Goal: Task Accomplishment & Management: Use online tool/utility

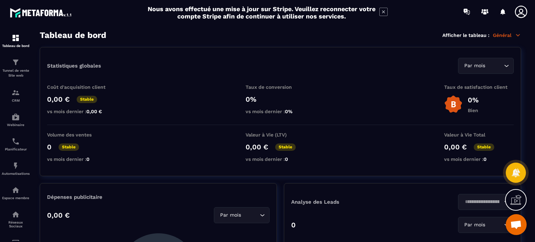
click at [500, 34] on p "Général" at bounding box center [507, 35] width 28 height 6
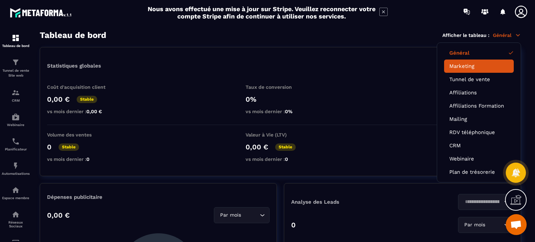
click at [481, 62] on li "Marketing" at bounding box center [479, 66] width 70 height 13
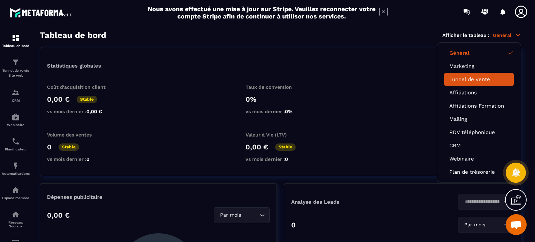
click at [478, 77] on link "Tunnel de vente" at bounding box center [478, 79] width 59 height 6
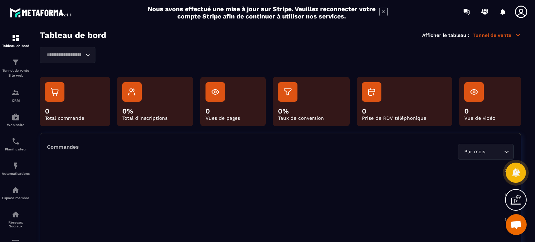
click at [517, 34] on icon at bounding box center [518, 35] width 6 height 6
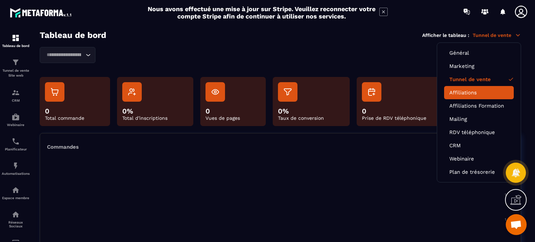
click at [482, 90] on link "Affiliations" at bounding box center [478, 93] width 59 height 6
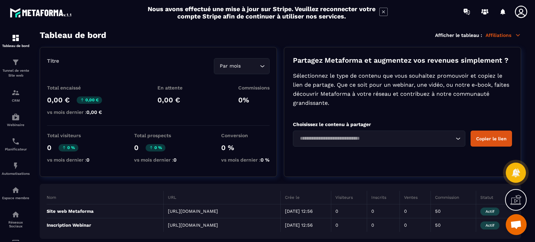
click at [518, 36] on icon at bounding box center [518, 35] width 6 height 6
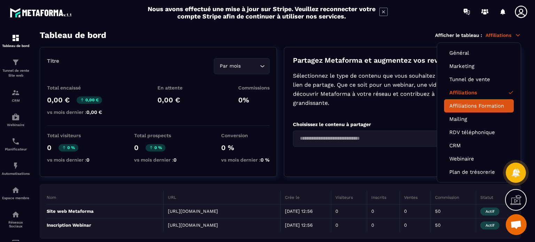
click at [495, 104] on link "Affiliations Formation" at bounding box center [478, 106] width 59 height 6
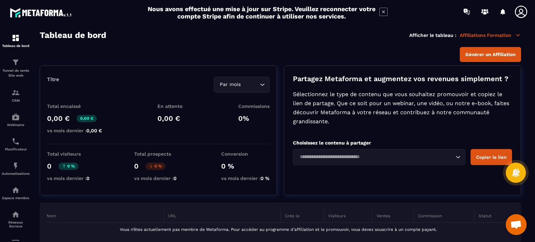
click at [517, 32] on icon at bounding box center [518, 35] width 6 height 6
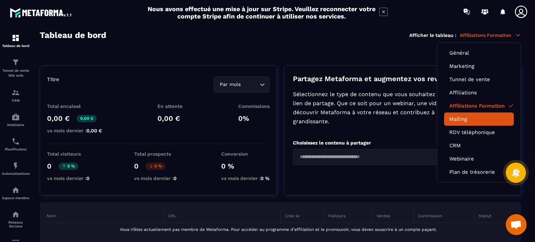
click at [488, 117] on link "Mailing" at bounding box center [478, 119] width 59 height 6
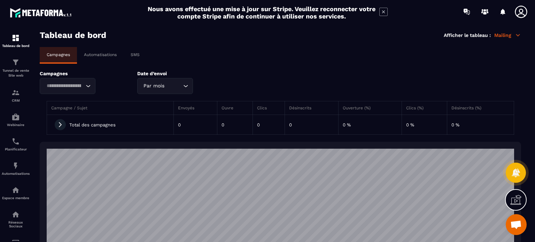
click at [520, 35] on icon at bounding box center [518, 35] width 6 height 6
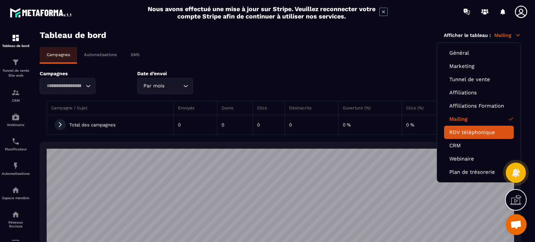
click at [495, 129] on link "RDV téléphonique" at bounding box center [478, 132] width 59 height 6
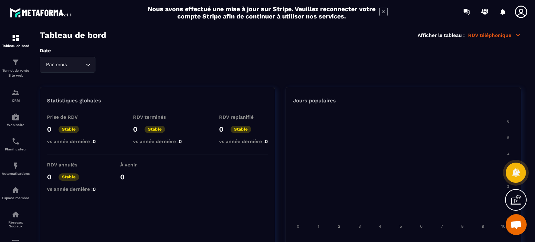
click at [519, 32] on icon at bounding box center [518, 35] width 6 height 6
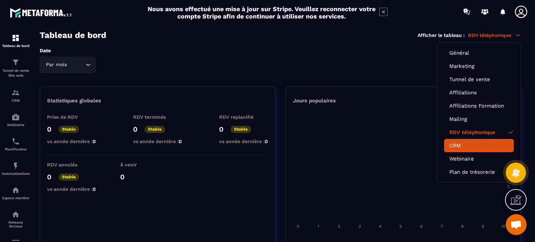
click at [487, 142] on link "CRM" at bounding box center [478, 145] width 59 height 6
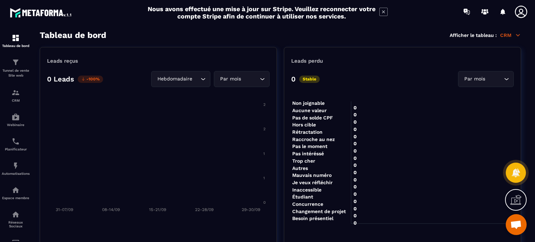
click at [518, 37] on icon at bounding box center [518, 35] width 6 height 6
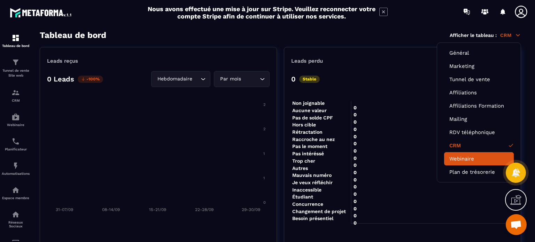
click at [493, 156] on link "Webinaire" at bounding box center [478, 159] width 59 height 6
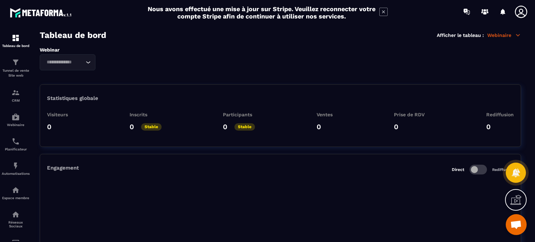
click at [517, 36] on icon at bounding box center [518, 35] width 4 height 2
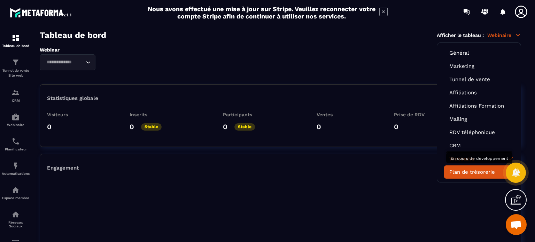
click at [484, 174] on li "Plan de trésorerie" at bounding box center [479, 171] width 70 height 13
click at [477, 172] on link "Plan de trésorerie" at bounding box center [478, 172] width 59 height 6
click at [464, 172] on link "Plan de trésorerie" at bounding box center [478, 172] width 59 height 6
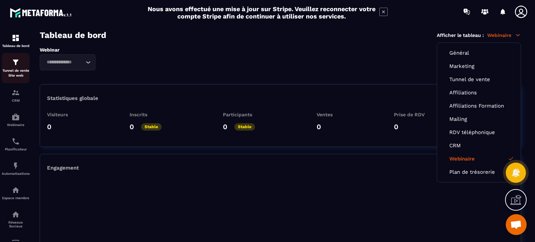
click at [21, 69] on p "Tunnel de vente Site web" at bounding box center [16, 73] width 28 height 10
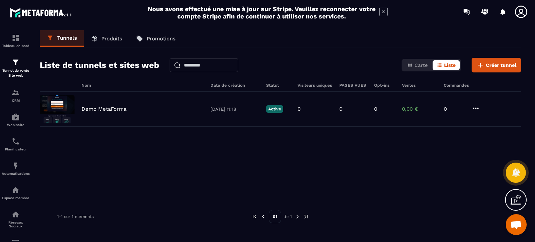
click at [107, 39] on p "Produits" at bounding box center [111, 39] width 21 height 6
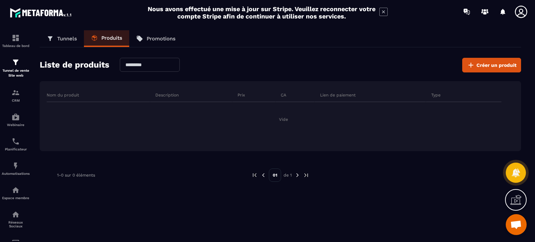
click at [149, 39] on p "Promotions" at bounding box center [161, 39] width 29 height 6
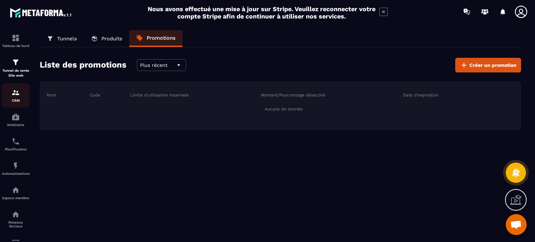
click at [23, 93] on div "CRM" at bounding box center [16, 95] width 28 height 14
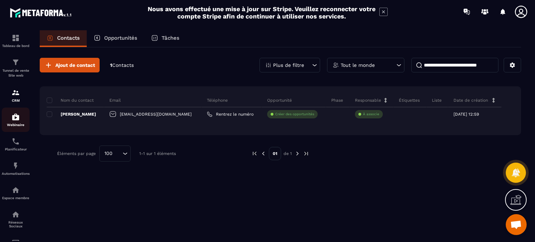
click at [17, 114] on img at bounding box center [15, 117] width 8 height 8
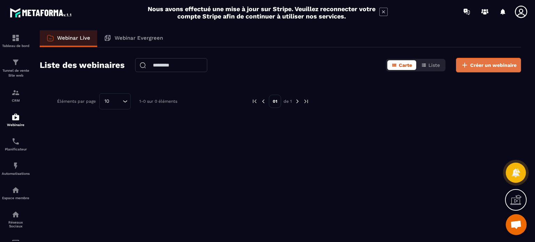
click at [470, 64] on button "Créer un webinaire" at bounding box center [488, 65] width 65 height 15
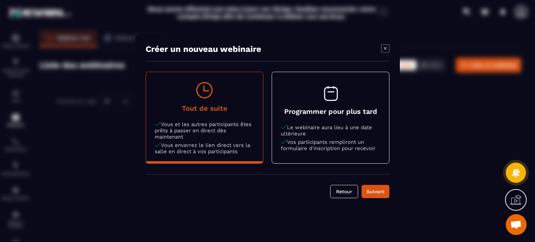
click at [245, 154] on button "Tout de suite Vous et les autres participants êtes prêts à passer en direct dès…" at bounding box center [204, 117] width 117 height 91
click at [374, 188] on div "Suivant" at bounding box center [375, 191] width 19 height 7
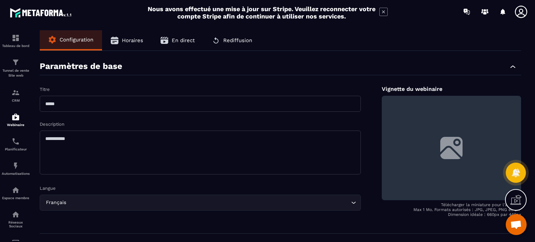
click at [246, 108] on input "text" at bounding box center [200, 104] width 321 height 16
type input "******"
click at [219, 145] on textarea at bounding box center [200, 153] width 321 height 44
type textarea "**********"
click at [517, 200] on icon at bounding box center [515, 199] width 11 height 11
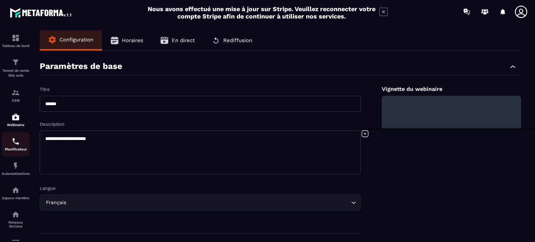
click at [22, 145] on div "Planificateur" at bounding box center [16, 144] width 28 height 14
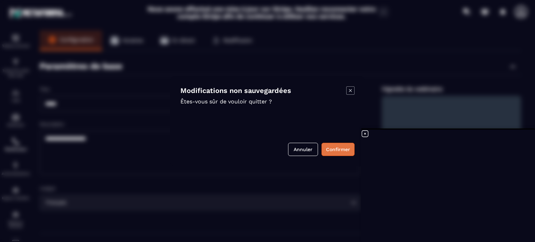
click at [331, 148] on button "Confirmer" at bounding box center [338, 149] width 33 height 13
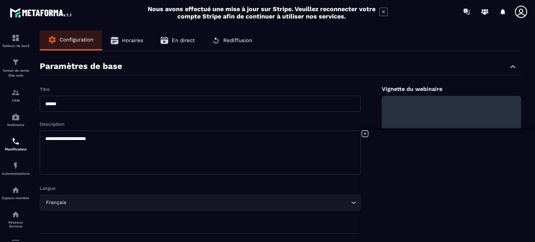
click at [361, 134] on icon at bounding box center [365, 134] width 8 height 8
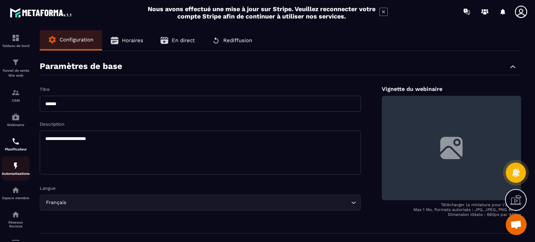
click at [23, 169] on div "Automatisations" at bounding box center [16, 169] width 28 height 14
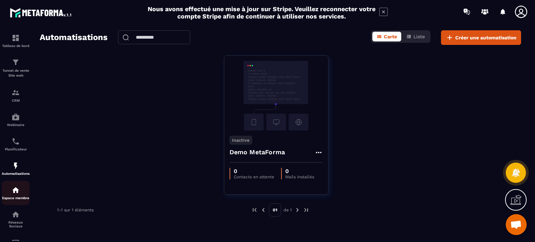
click at [15, 193] on img at bounding box center [15, 190] width 8 height 8
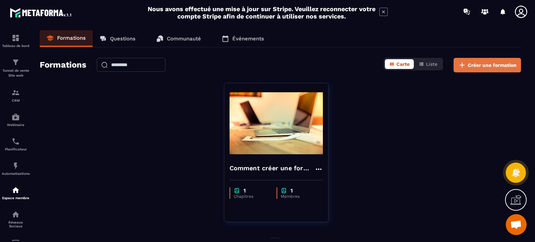
click at [489, 67] on span "Créer une formation" at bounding box center [492, 65] width 49 height 7
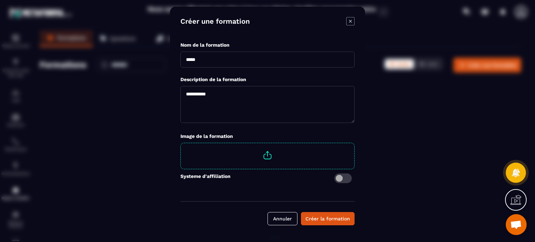
click at [308, 62] on input "Modal window" at bounding box center [267, 60] width 174 height 16
drag, startPoint x: 205, startPoint y: 64, endPoint x: 181, endPoint y: 62, distance: 23.8
click at [181, 62] on input "*****" at bounding box center [267, 60] width 174 height 16
type input "**********"
click at [188, 100] on textarea "Modal window" at bounding box center [267, 104] width 174 height 37
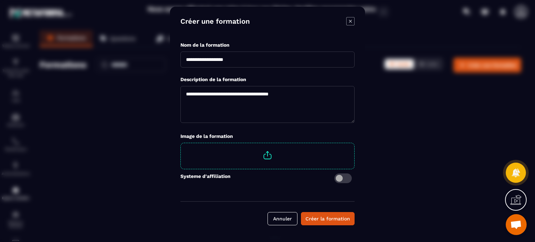
type textarea "**********"
click at [265, 153] on span "Modal window" at bounding box center [267, 155] width 173 height 24
click at [354, 143] on input "Modal window" at bounding box center [354, 143] width 0 height 0
click at [343, 219] on div "Créer la formation" at bounding box center [328, 218] width 45 height 7
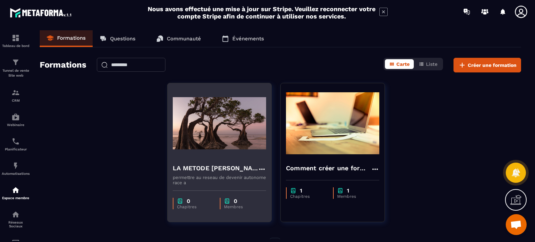
click at [189, 204] on p "Chapitres" at bounding box center [195, 206] width 36 height 5
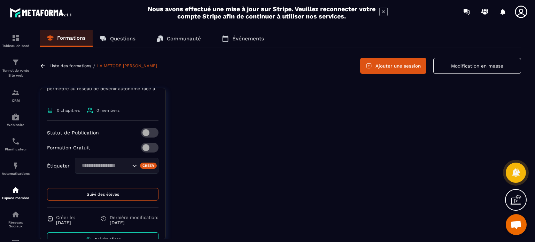
scroll to position [117, 0]
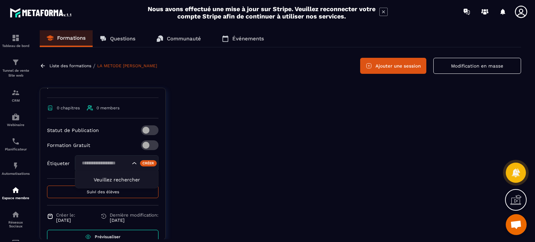
click at [131, 167] on icon "Search for option" at bounding box center [134, 163] width 7 height 7
click at [124, 198] on button "Suivi des élèves" at bounding box center [102, 192] width 111 height 13
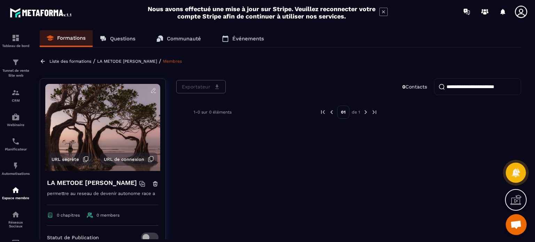
click at [153, 90] on icon at bounding box center [153, 90] width 6 height 6
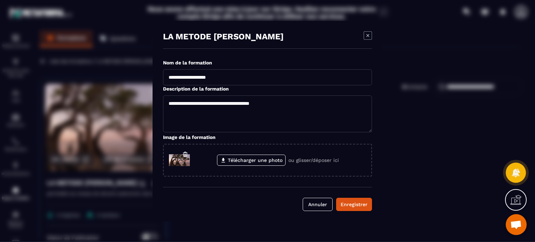
click at [368, 35] on icon "Modal window" at bounding box center [368, 35] width 8 height 8
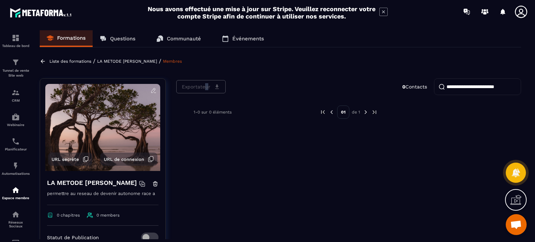
drag, startPoint x: 205, startPoint y: 88, endPoint x: 210, endPoint y: 88, distance: 5.6
click at [210, 88] on div "Exportateur 0 Contacts" at bounding box center [348, 86] width 345 height 17
click at [216, 86] on div "Exportateur 0 Contacts" at bounding box center [348, 86] width 345 height 17
click at [51, 213] on icon at bounding box center [50, 215] width 6 height 6
click at [459, 86] on input "search" at bounding box center [477, 86] width 87 height 17
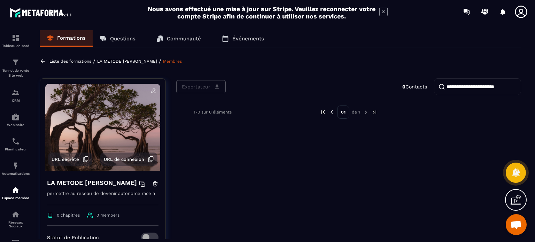
click at [515, 200] on icon at bounding box center [515, 199] width 11 height 11
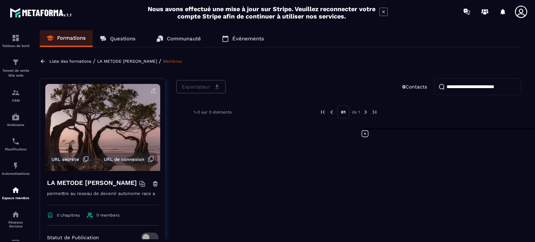
click at [363, 132] on icon at bounding box center [365, 134] width 8 height 8
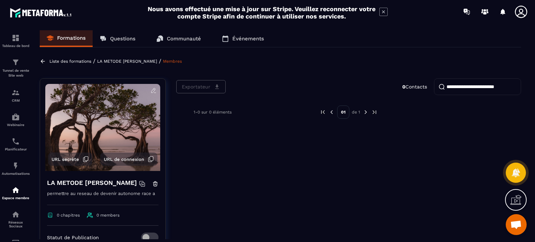
click at [517, 223] on span "Ouvrir le chat" at bounding box center [515, 226] width 11 height 10
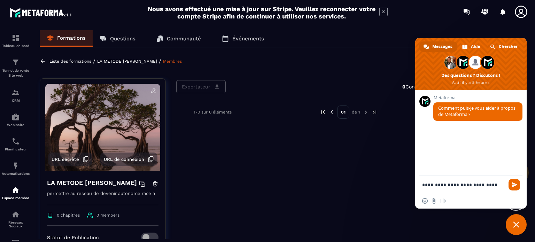
type textarea "**********"
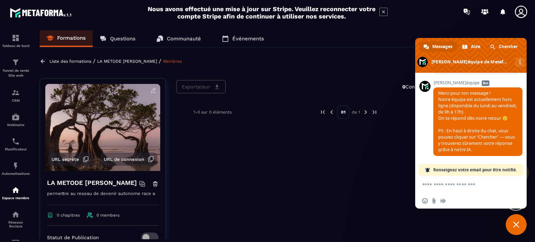
scroll to position [113, 0]
click at [464, 59] on span at bounding box center [470, 55] width 111 height 35
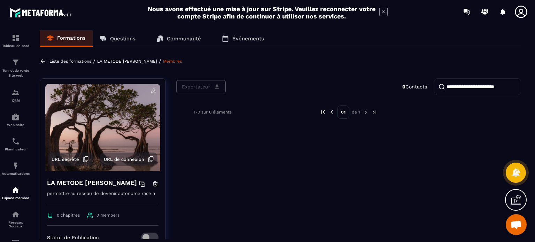
click at [119, 37] on p "Questions" at bounding box center [122, 39] width 25 height 6
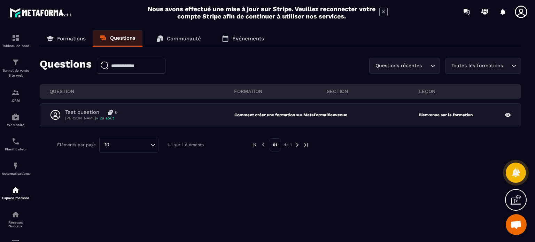
click at [169, 36] on p "Communauté" at bounding box center [184, 39] width 34 height 6
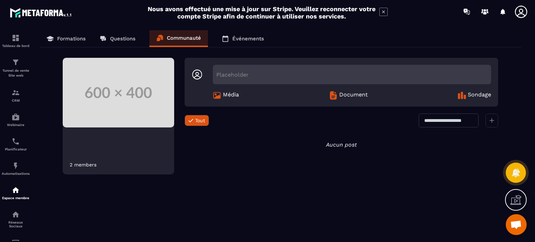
click at [225, 95] on span "Média" at bounding box center [231, 95] width 16 height 8
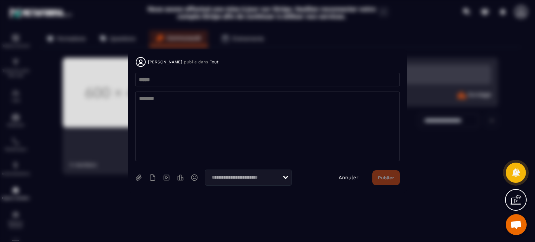
click at [342, 178] on link "Annuler" at bounding box center [349, 178] width 20 height 6
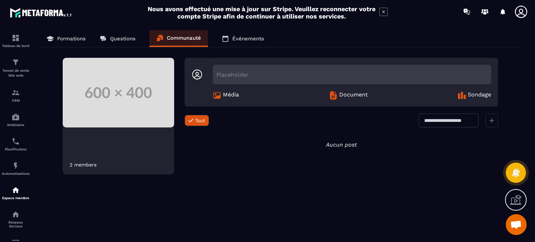
click at [250, 40] on p "Événements" at bounding box center [248, 39] width 32 height 6
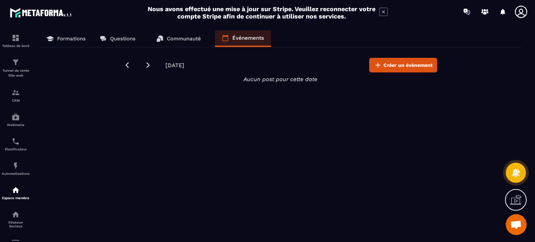
click at [69, 38] on p "Formations" at bounding box center [71, 39] width 29 height 6
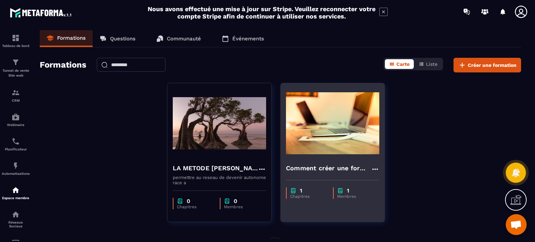
click at [307, 129] on img at bounding box center [332, 123] width 93 height 70
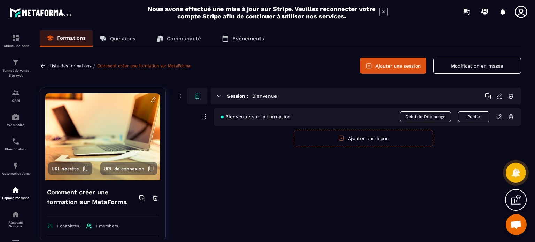
click at [253, 117] on span "Bienvenue sur la formation" at bounding box center [256, 117] width 70 height 6
click at [205, 119] on icon at bounding box center [205, 119] width 0 height 0
click at [108, 124] on img at bounding box center [102, 136] width 115 height 87
click at [150, 99] on icon at bounding box center [153, 100] width 6 height 6
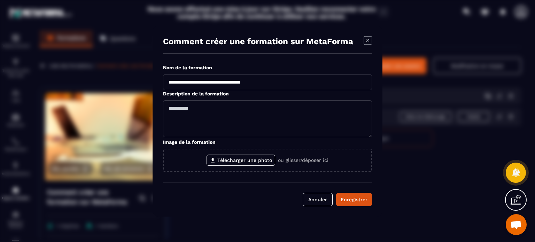
click at [370, 39] on icon "Modal window" at bounding box center [368, 40] width 8 height 8
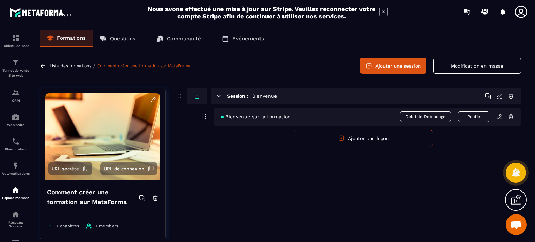
click at [395, 63] on button "Ajouter une session" at bounding box center [393, 66] width 66 height 16
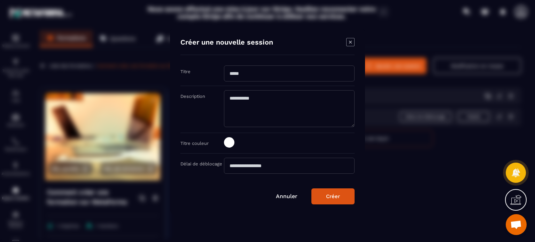
click at [351, 41] on icon "Modal window" at bounding box center [350, 41] width 3 height 3
